Goal: Check status: Check status

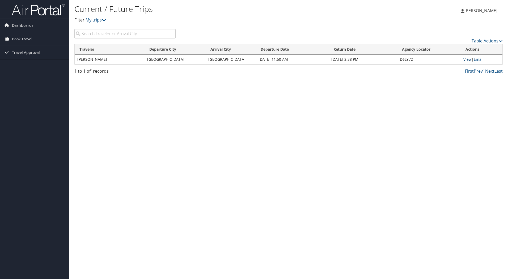
click at [465, 60] on link "View" at bounding box center [467, 59] width 8 height 5
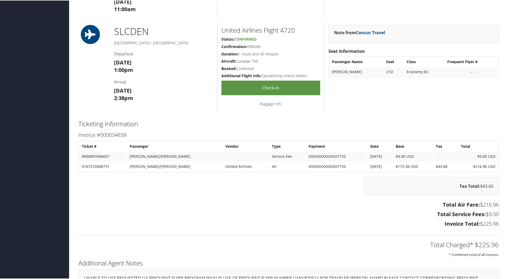
scroll to position [345, 0]
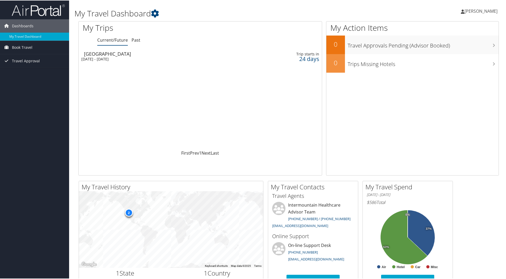
click at [127, 56] on div "Salt Lake City" at bounding box center [158, 53] width 148 height 5
